Goal: Communication & Community: Answer question/provide support

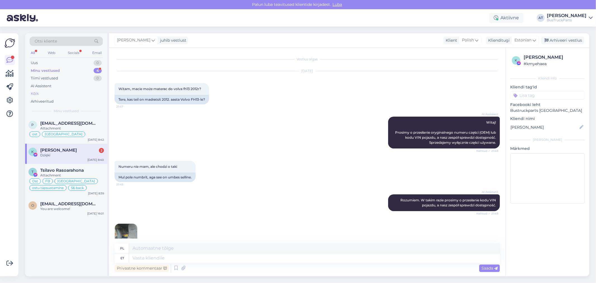
scroll to position [1027, 0]
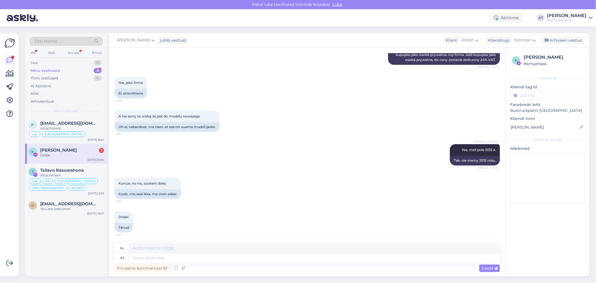
click at [66, 151] on span "[PERSON_NAME]" at bounding box center [58, 149] width 37 height 5
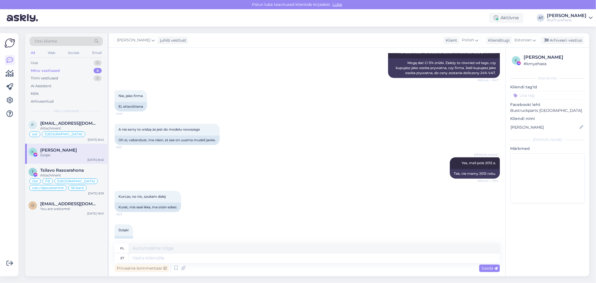
scroll to position [1027, 0]
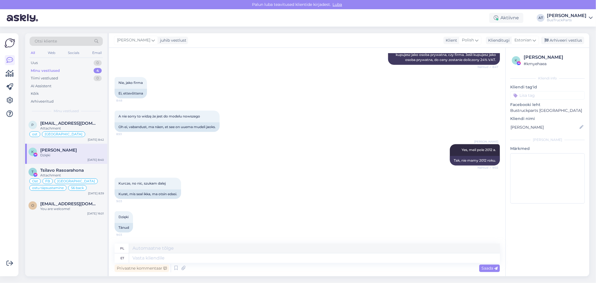
click at [240, 168] on div "[PERSON_NAME] Yes, meil pole 2012 a. Nähtud ✓ 9:02 Tak, nie mamy 2012 roku." at bounding box center [307, 155] width 385 height 34
click at [190, 255] on textarea at bounding box center [314, 257] width 371 height 9
type textarea "You a"
type textarea "[PERSON_NAME]"
type textarea "You are we"
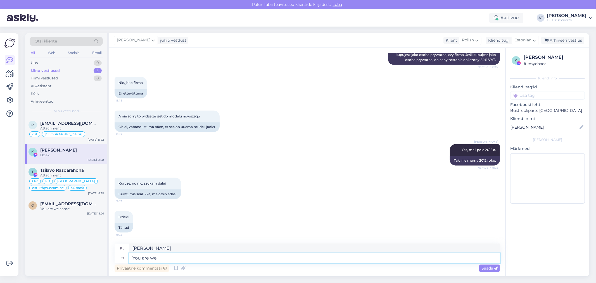
type textarea "Jesteś"
type textarea "You are welcome!"
type textarea "Zapraszamy!"
type textarea "You are welcome!"
click at [494, 270] on div "Saada" at bounding box center [489, 268] width 21 height 8
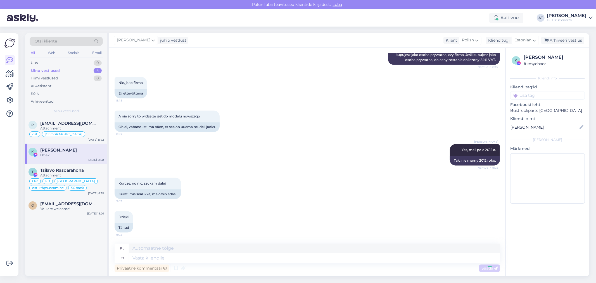
scroll to position [1061, 0]
